Goal: Book appointment/travel/reservation

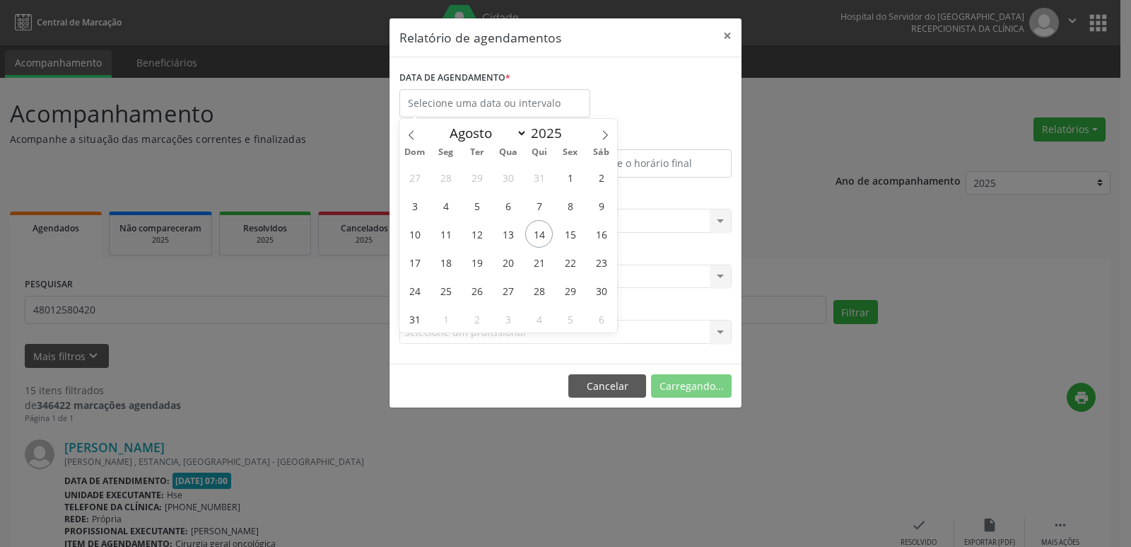
select select "7"
click at [539, 226] on span "14" at bounding box center [539, 234] width 28 height 28
type input "[DATE]"
click at [539, 226] on span "14" at bounding box center [539, 234] width 28 height 28
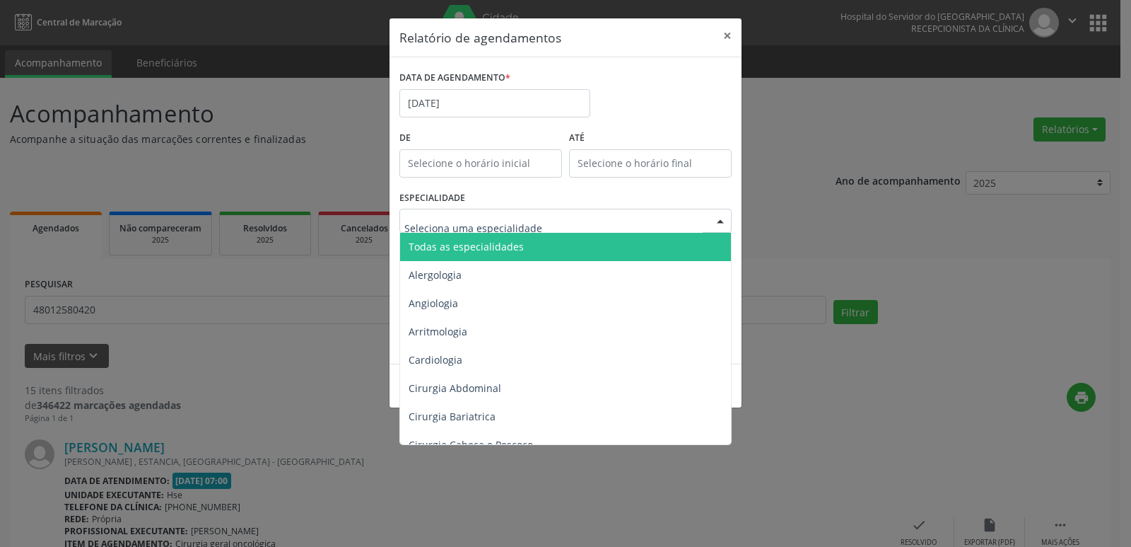
click at [723, 221] on div at bounding box center [720, 221] width 21 height 24
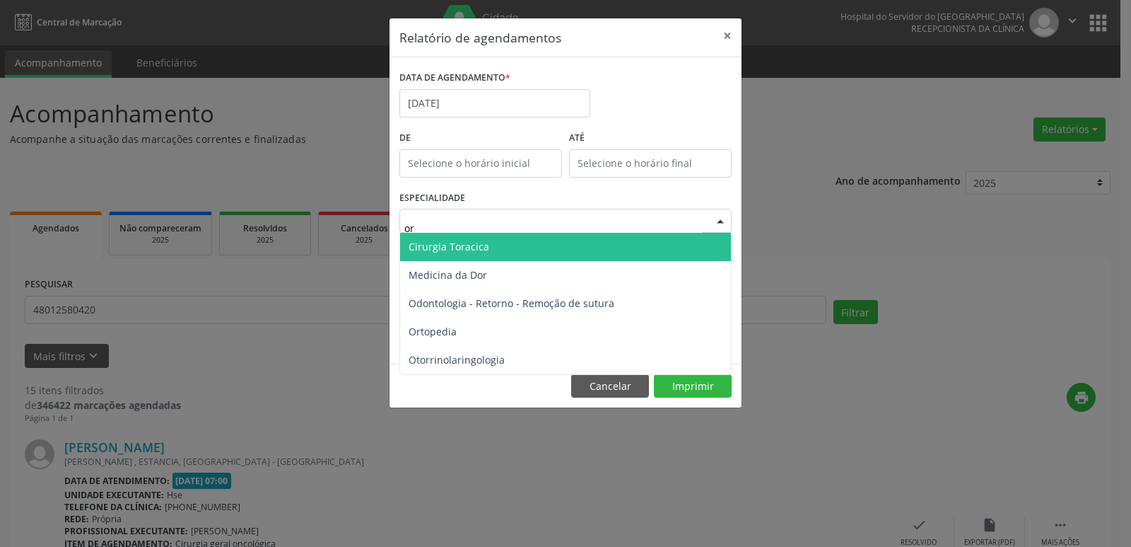
type input "ort"
click at [489, 247] on span "Ortopedia" at bounding box center [565, 247] width 331 height 28
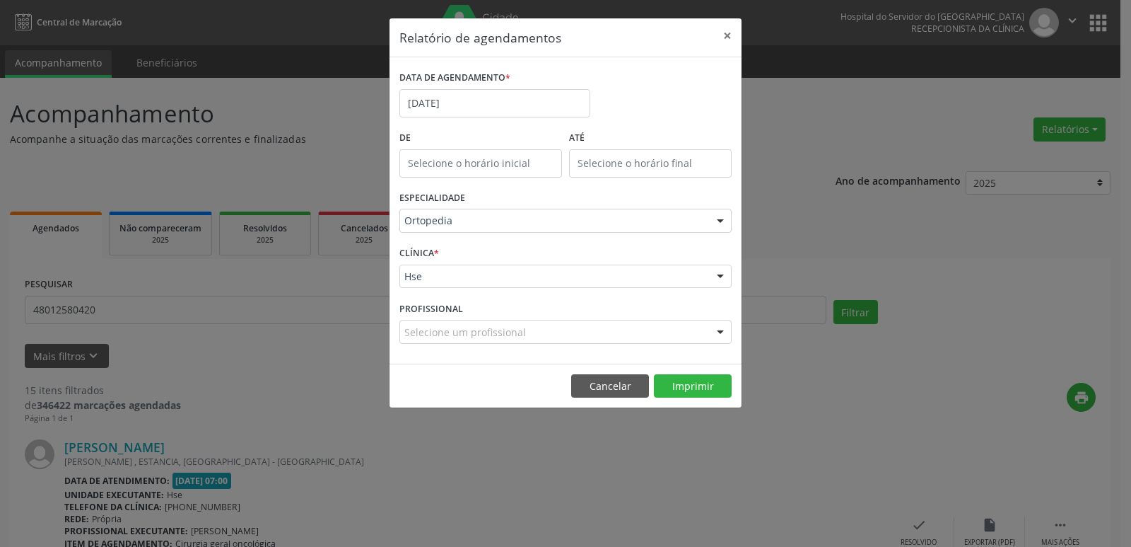
click at [720, 276] on div at bounding box center [720, 277] width 21 height 24
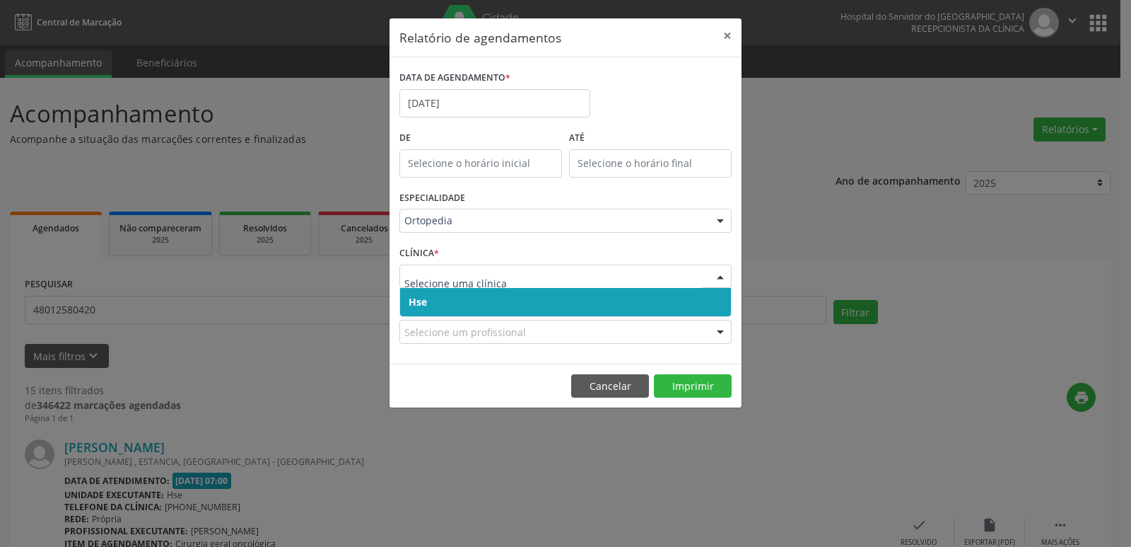
click at [708, 294] on span "Hse" at bounding box center [565, 302] width 331 height 28
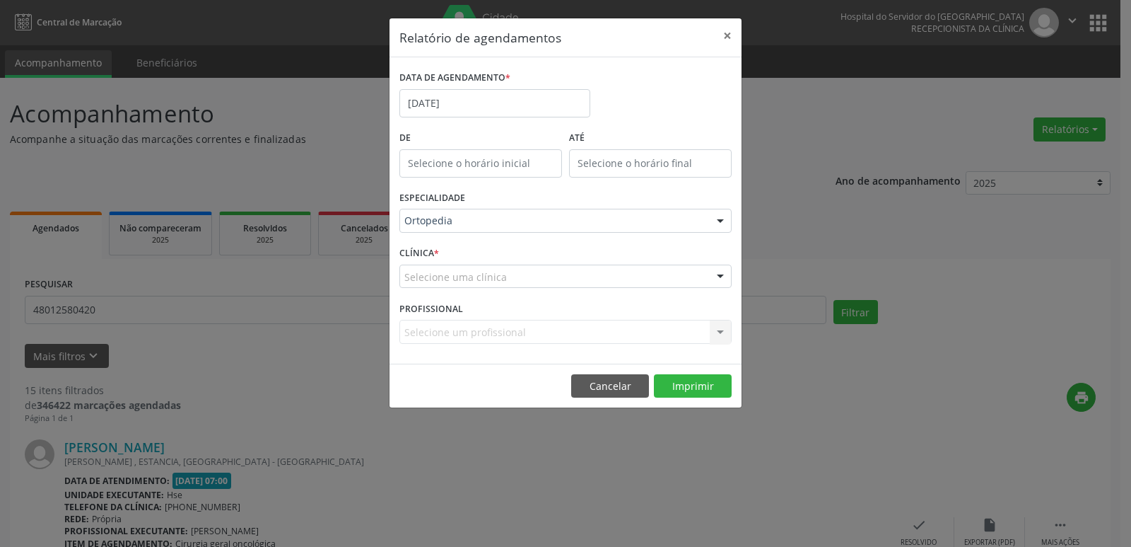
click at [716, 279] on div at bounding box center [720, 277] width 21 height 24
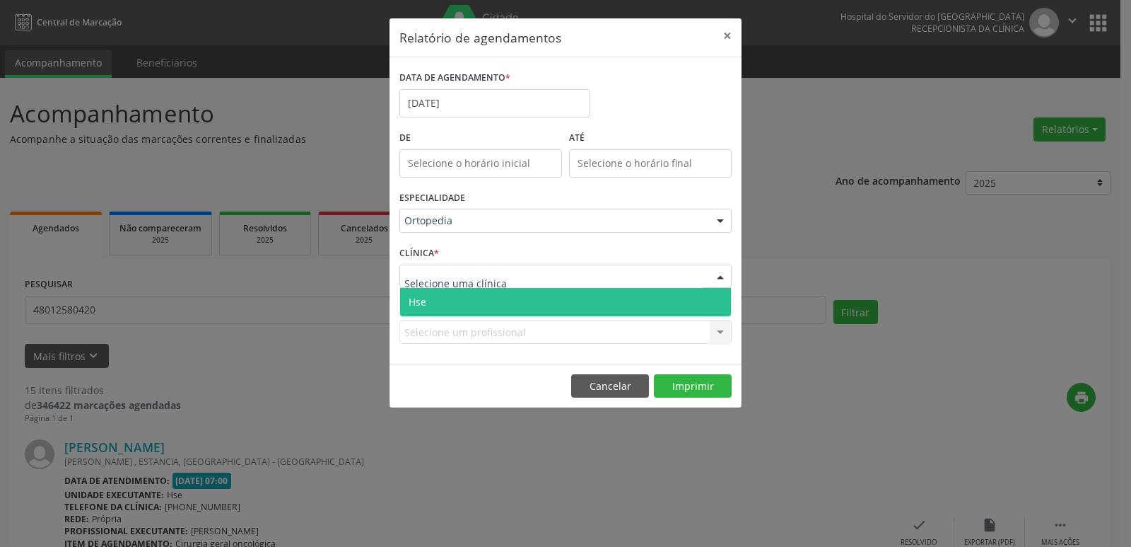
click at [713, 299] on span "Hse" at bounding box center [565, 302] width 331 height 28
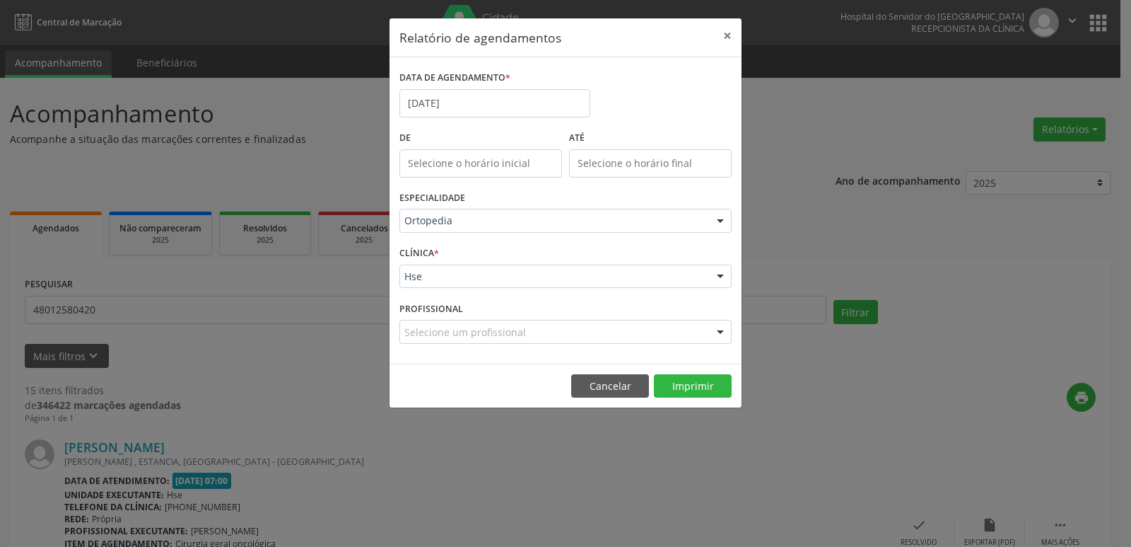
click at [716, 328] on div at bounding box center [720, 332] width 21 height 24
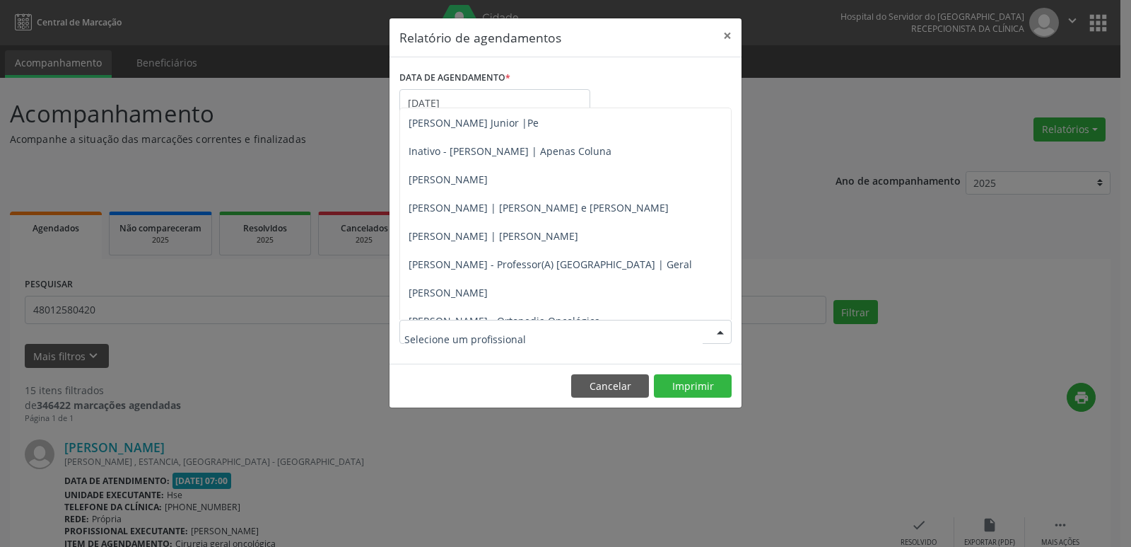
scroll to position [228, 0]
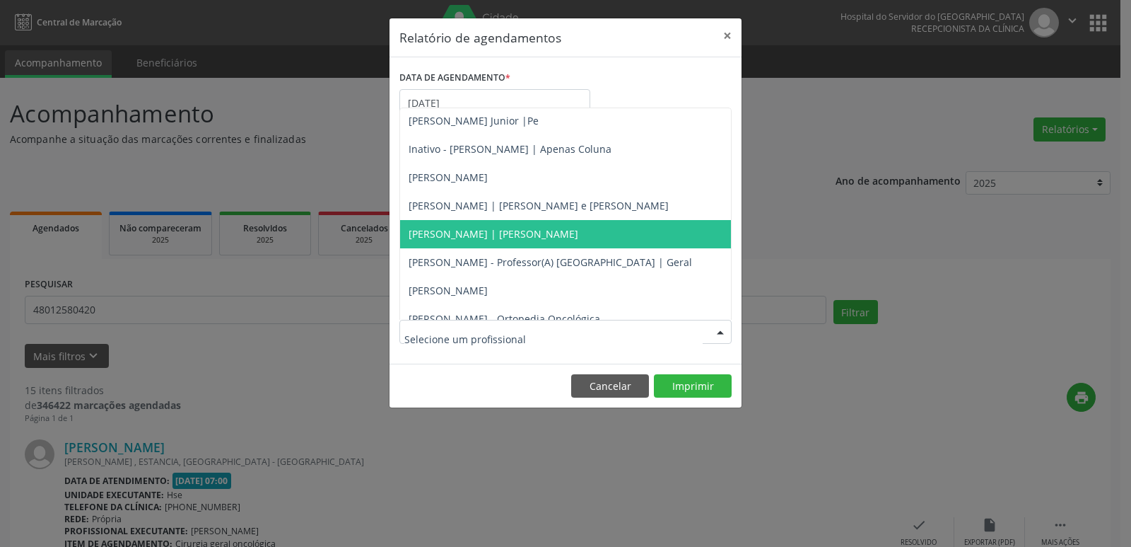
click at [530, 235] on span "[PERSON_NAME] | [PERSON_NAME]" at bounding box center [494, 233] width 170 height 13
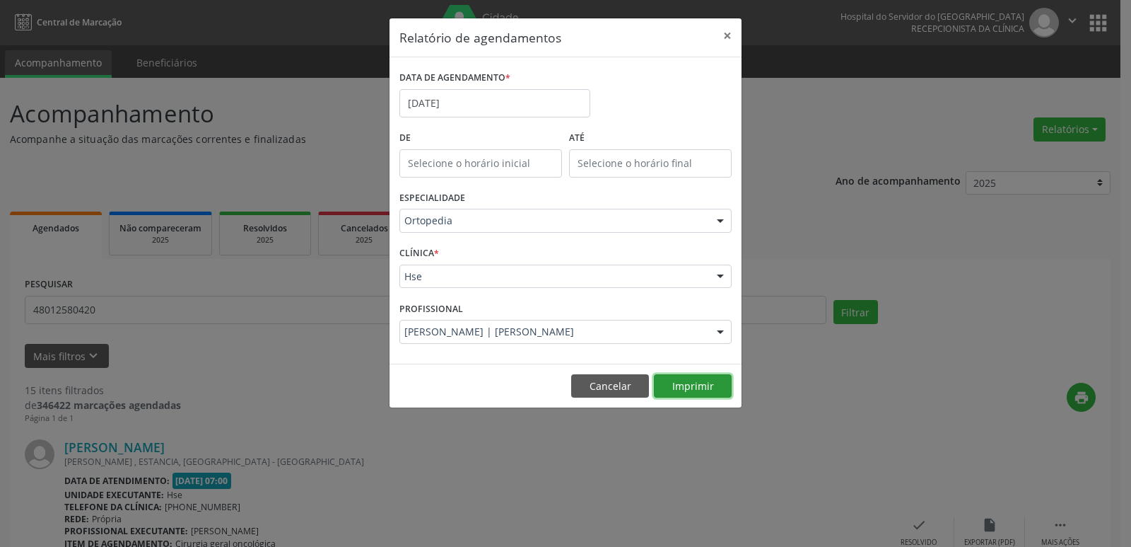
click at [686, 386] on button "Imprimir" at bounding box center [693, 386] width 78 height 24
